Goal: Information Seeking & Learning: Learn about a topic

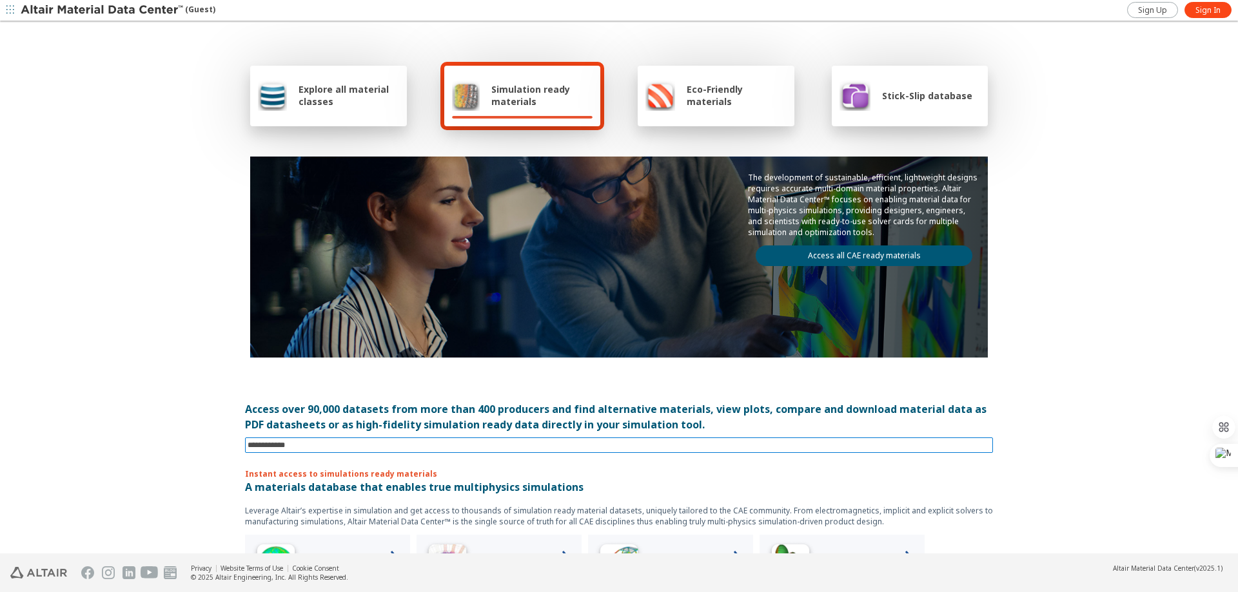
click at [302, 447] on input at bounding box center [620, 445] width 745 height 14
click at [398, 447] on input at bounding box center [620, 445] width 745 height 14
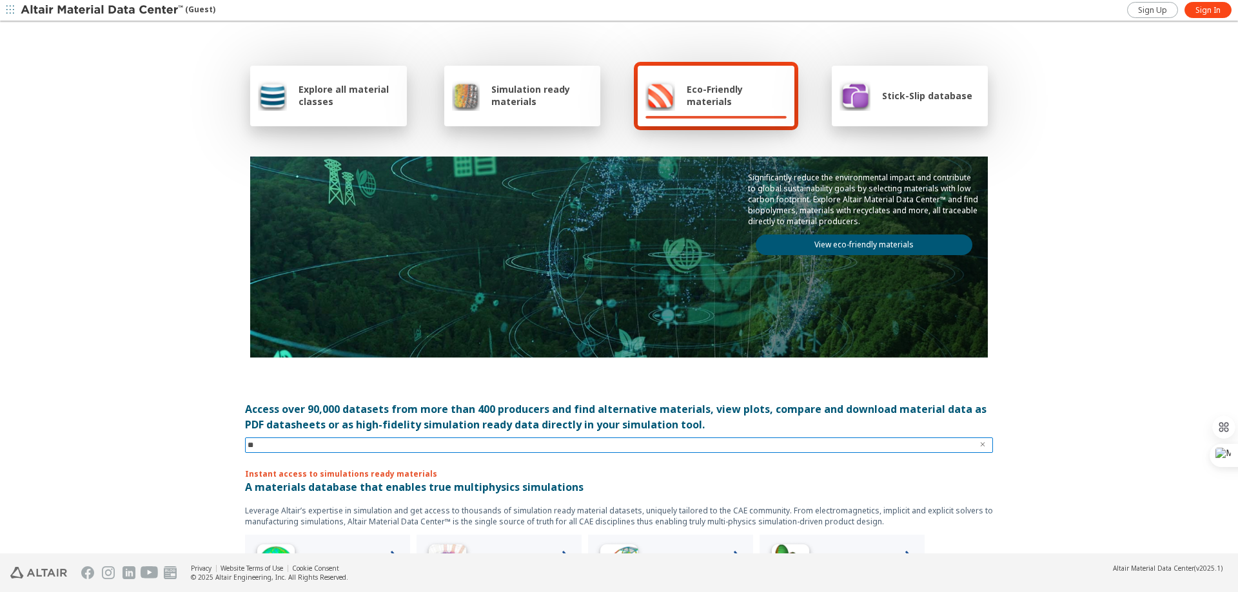
type input "*"
type input "****"
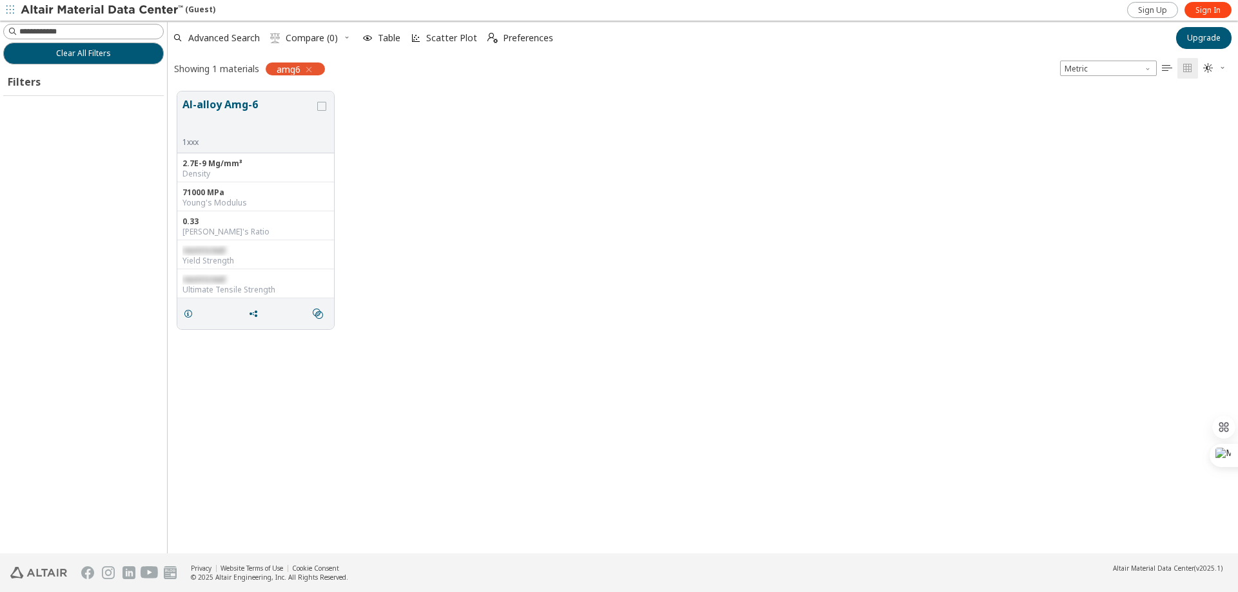
scroll to position [462, 1061]
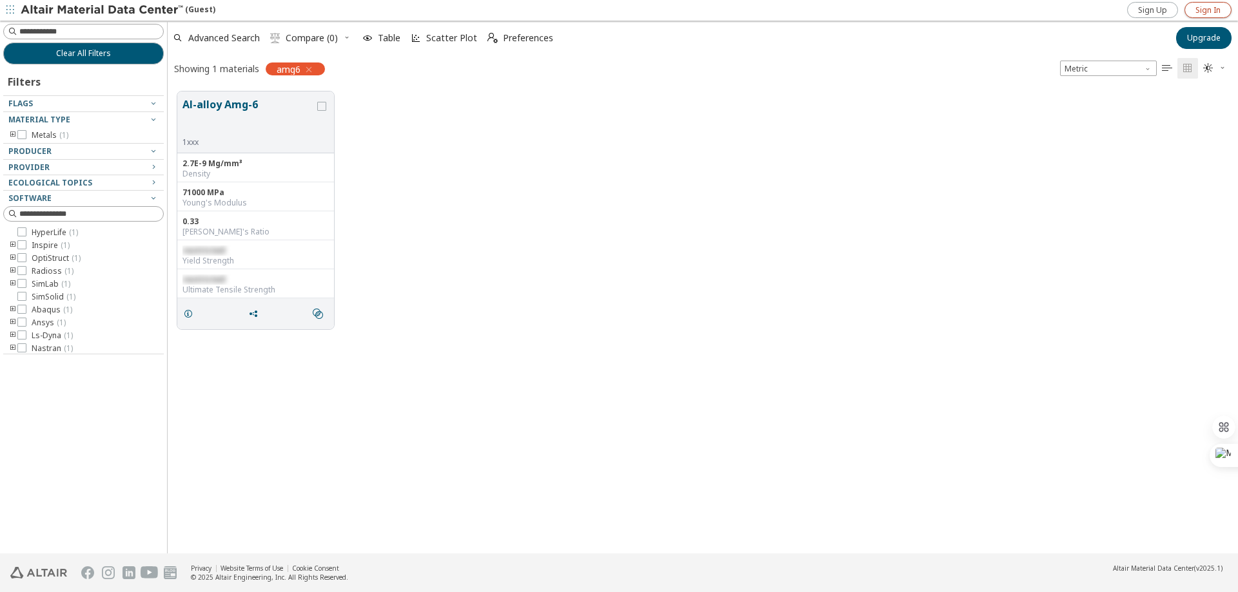
click at [1197, 11] on span "Sign In" at bounding box center [1207, 10] width 25 height 10
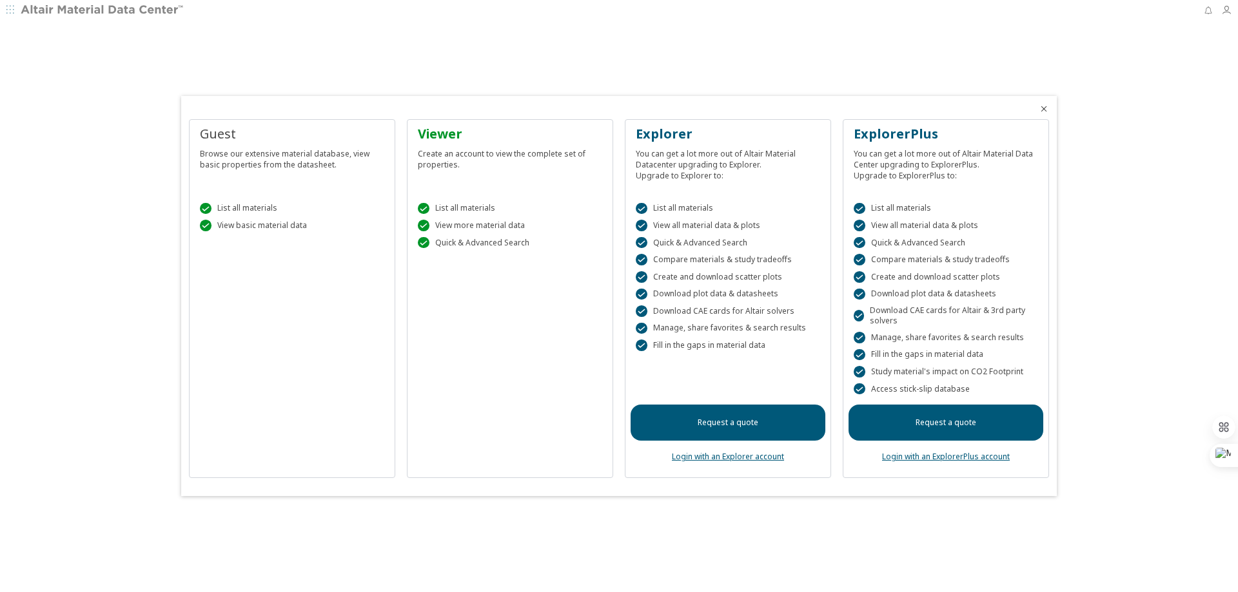
click at [119, 12] on div at bounding box center [619, 296] width 1238 height 592
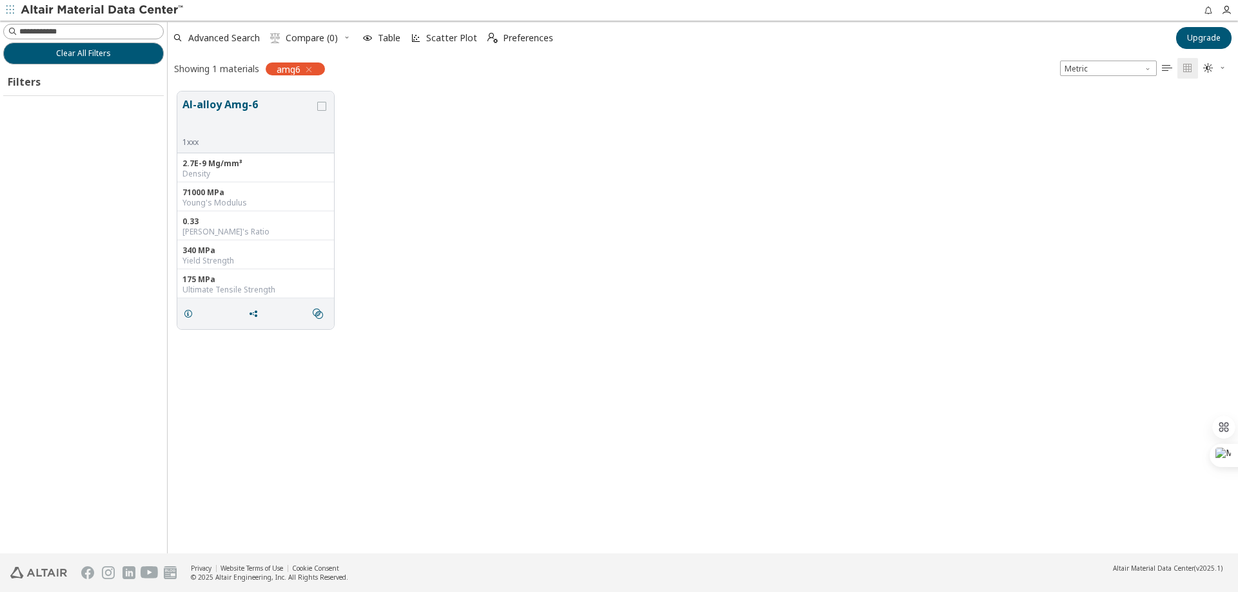
scroll to position [462, 1061]
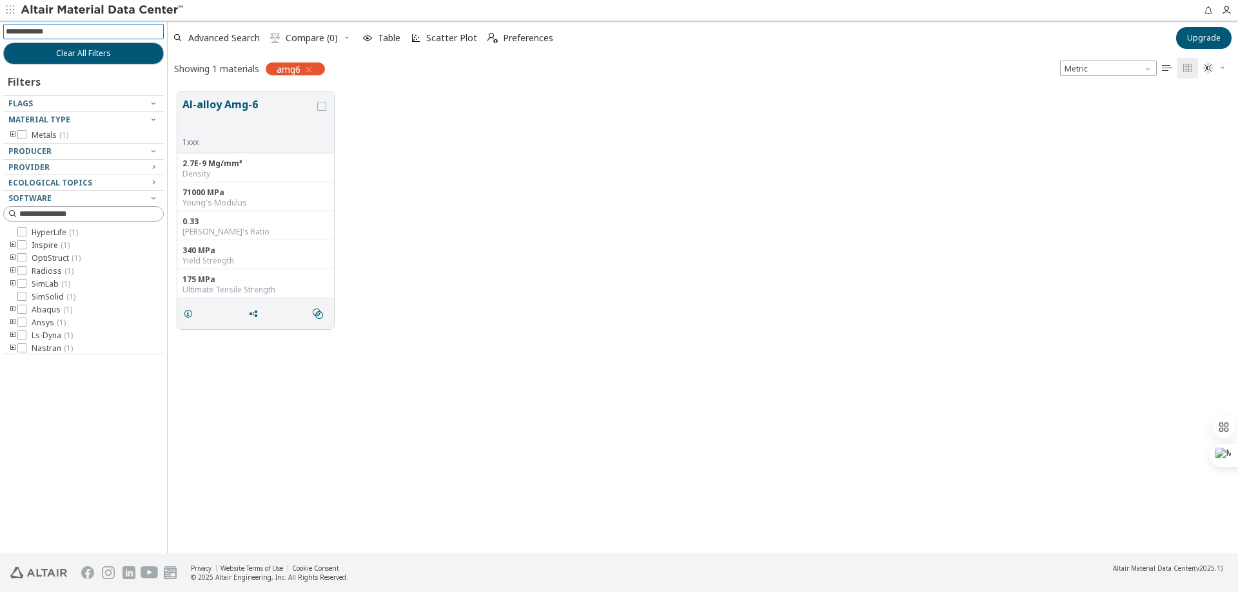
click at [117, 34] on input at bounding box center [85, 31] width 158 height 14
type input "******"
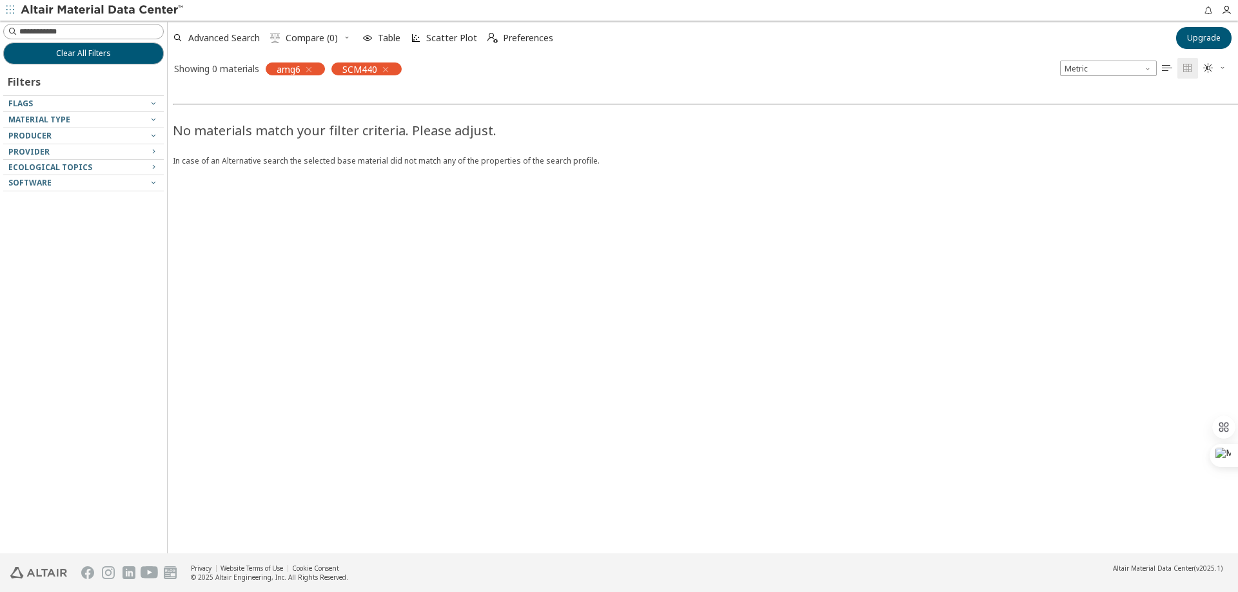
click at [309, 71] on icon "button" at bounding box center [309, 69] width 10 height 10
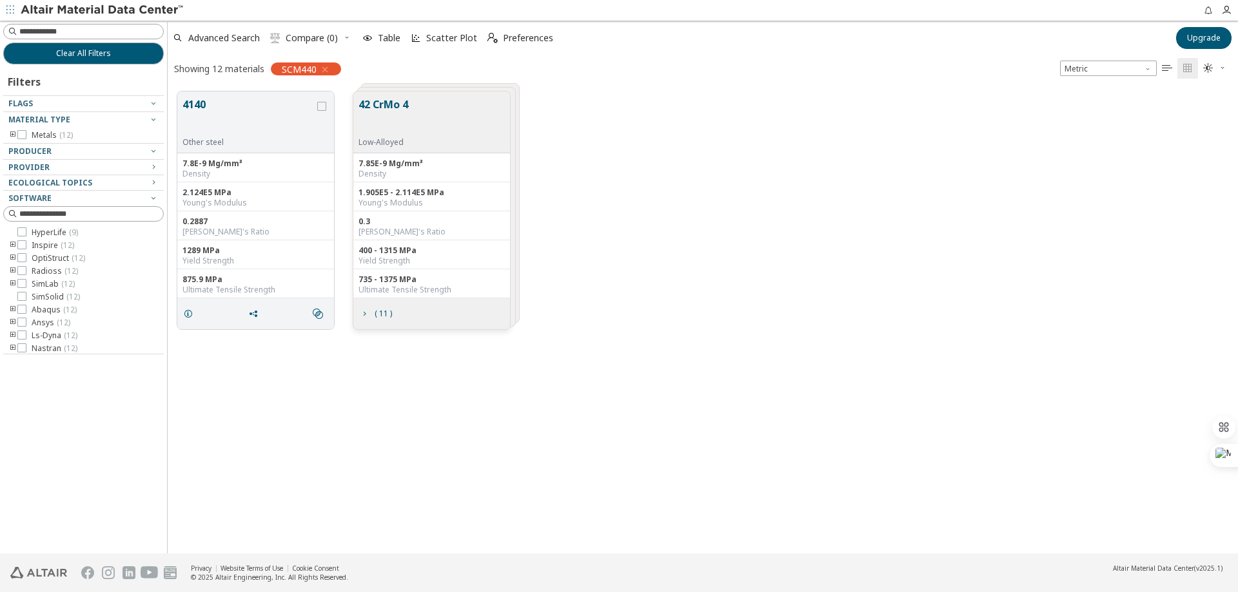
scroll to position [462, 1061]
click at [412, 143] on div "42 CrMo 4 Low-Alloyed" at bounding box center [385, 122] width 55 height 51
click at [393, 98] on button "42 CrMo 4" at bounding box center [383, 117] width 50 height 41
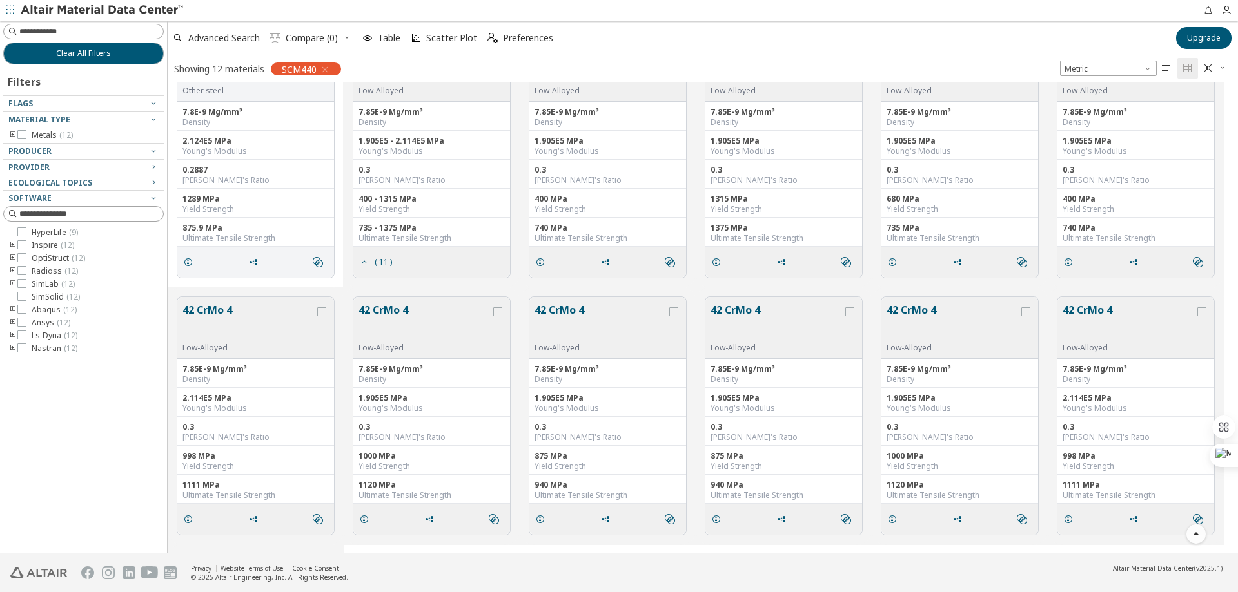
scroll to position [0, 0]
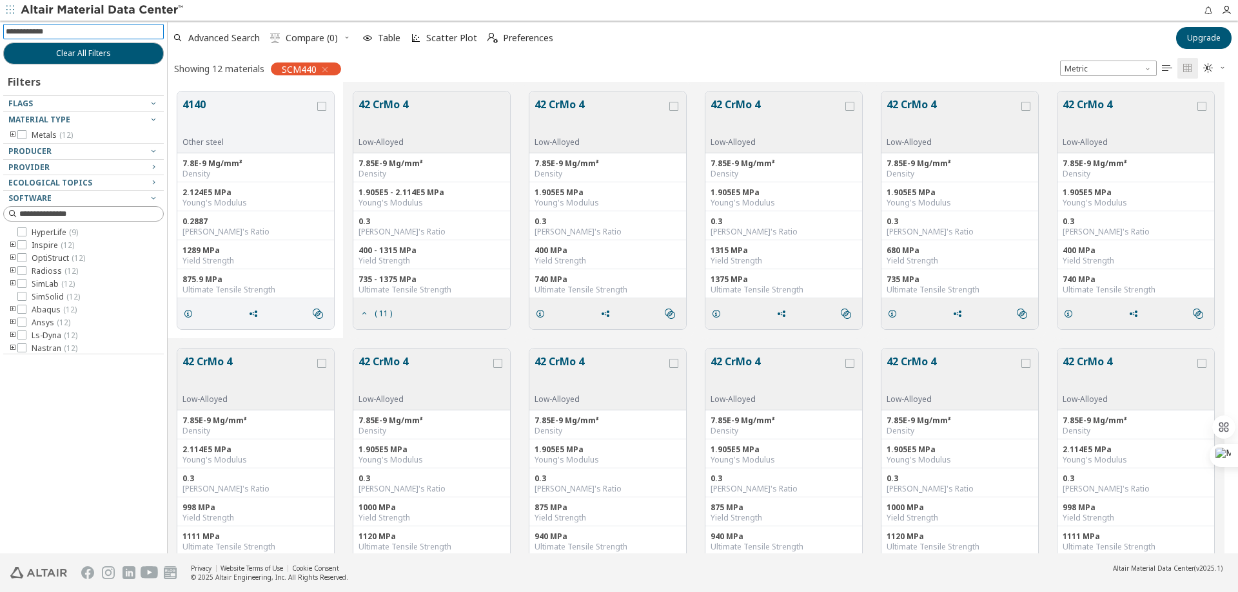
click at [106, 36] on input at bounding box center [85, 31] width 158 height 14
type input "******"
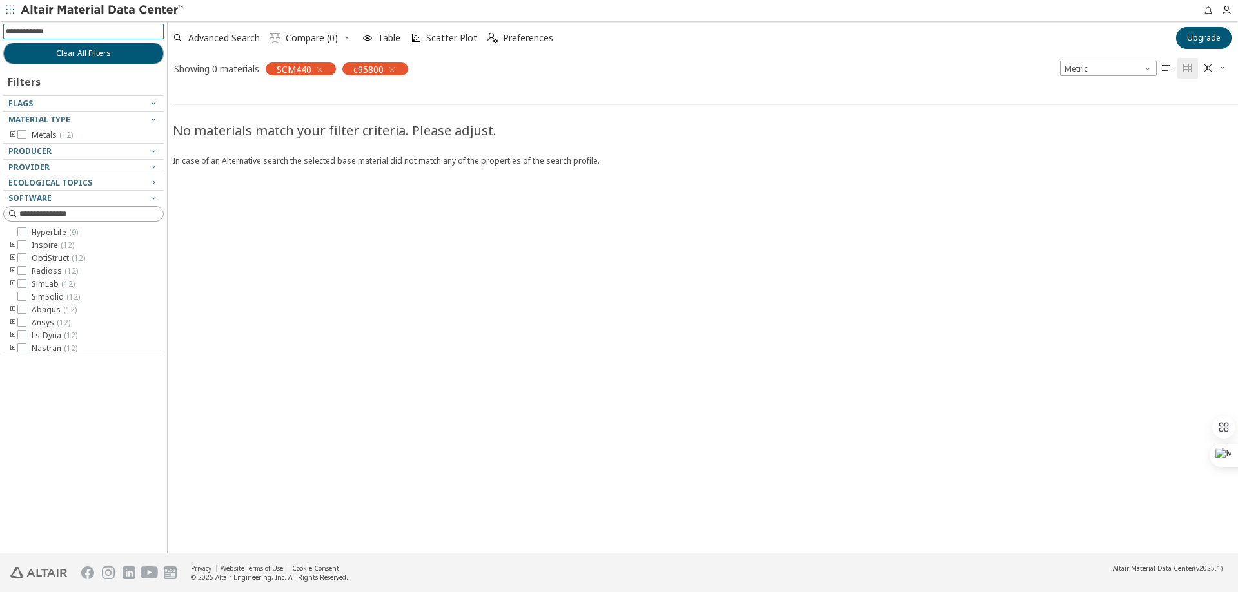
click at [319, 70] on icon "button" at bounding box center [320, 69] width 10 height 10
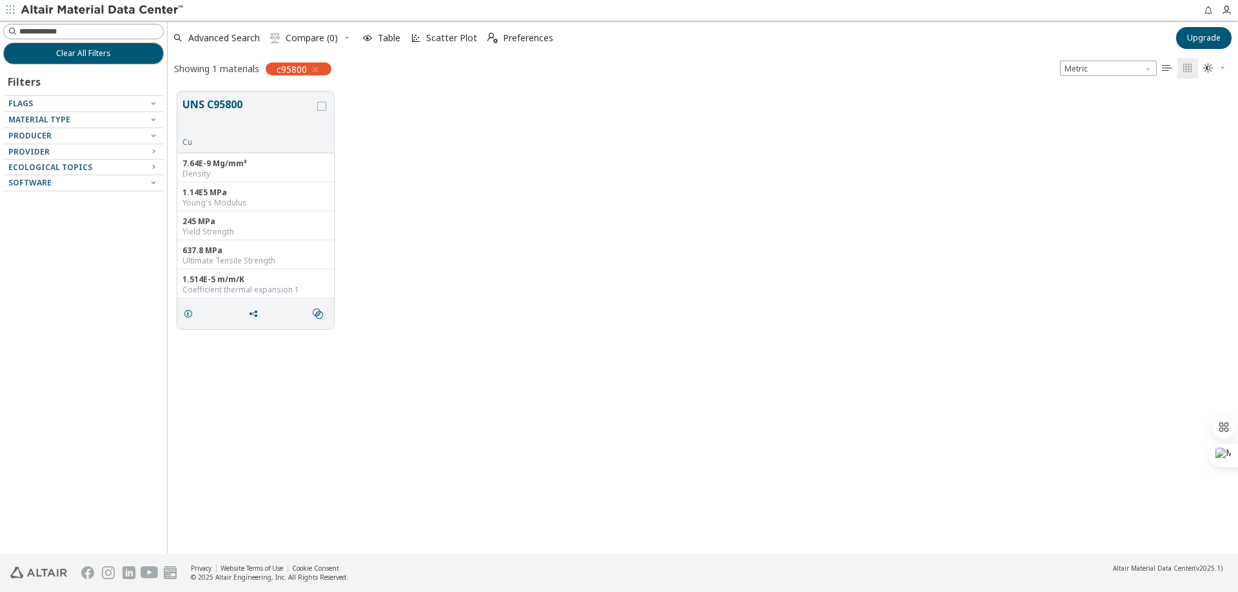
scroll to position [462, 1061]
click at [240, 125] on button "UNS C95800" at bounding box center [248, 117] width 132 height 41
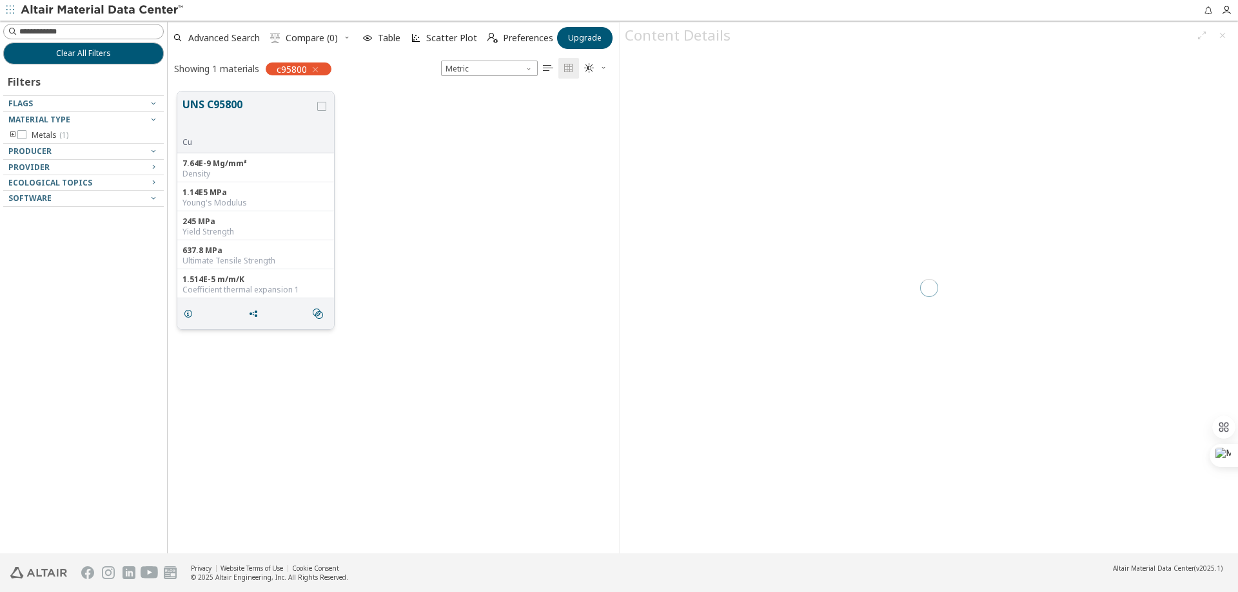
scroll to position [462, 442]
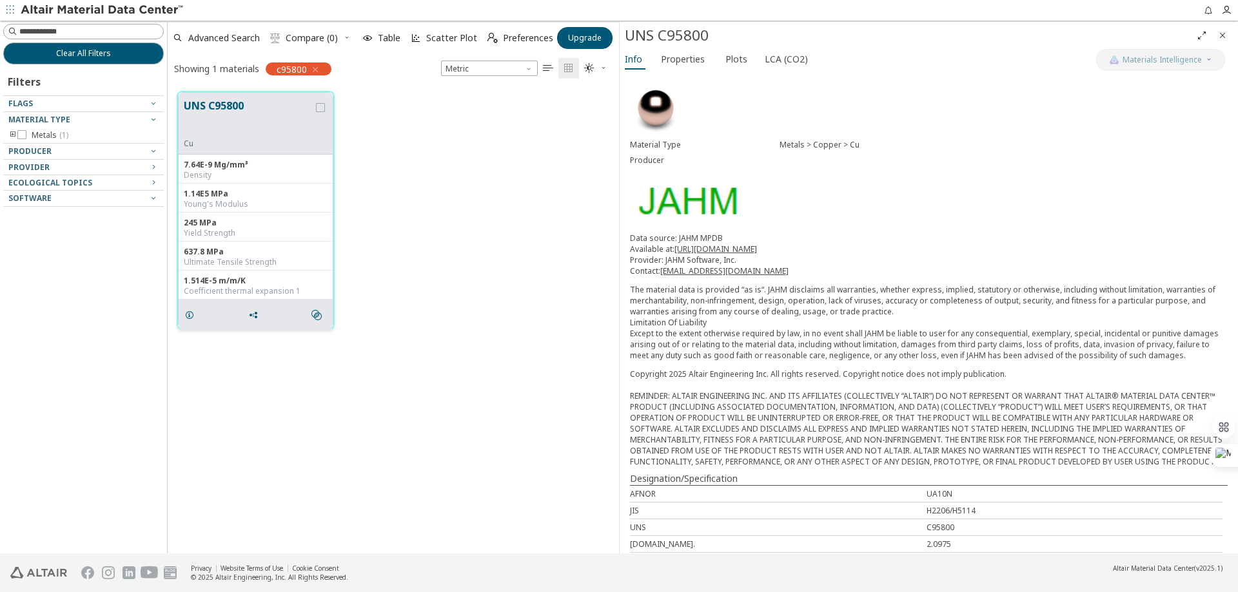
click at [269, 243] on div "637.8 MPa Ultimate Tensile Strength" at bounding box center [256, 256] width 154 height 29
click at [273, 207] on div "Young's Modulus" at bounding box center [256, 204] width 144 height 10
click at [208, 280] on div "1.514E-5 m/m/K" at bounding box center [256, 281] width 144 height 10
click at [206, 199] on div "Young's Modulus" at bounding box center [256, 204] width 144 height 10
click at [213, 179] on div "Density" at bounding box center [256, 175] width 144 height 10
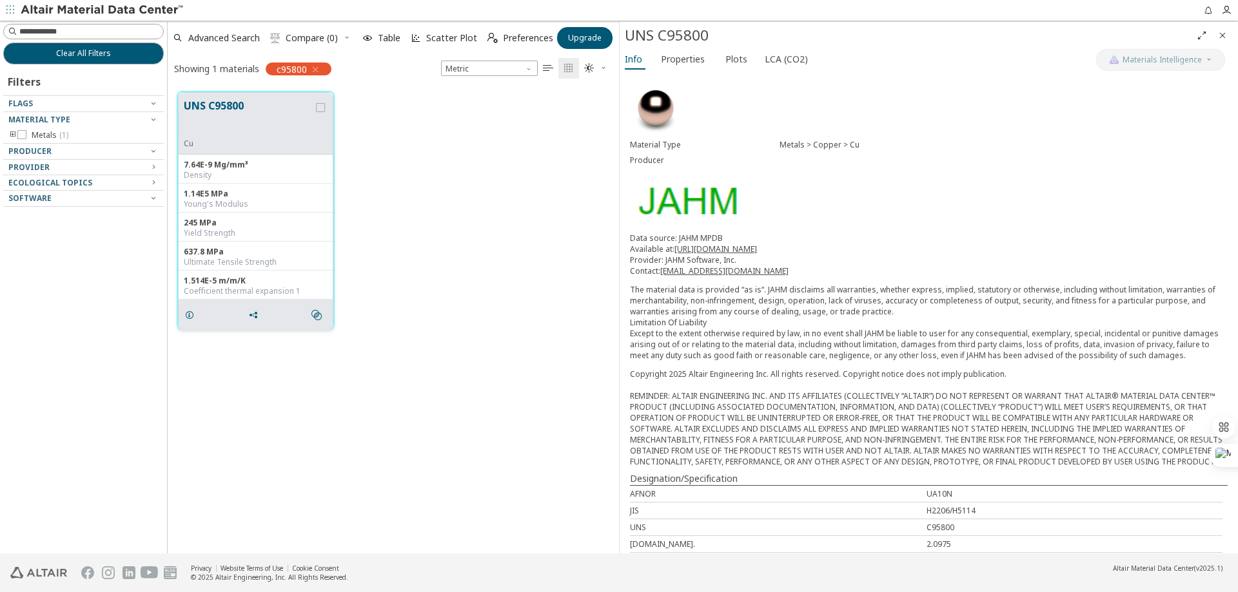
click at [209, 203] on div "Young's Modulus" at bounding box center [256, 204] width 144 height 10
